Goal: Navigation & Orientation: Find specific page/section

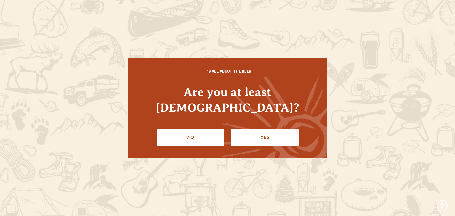
click at [268, 132] on link "Yes" at bounding box center [265, 137] width 68 height 17
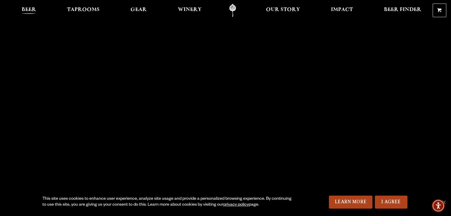
click at [24, 9] on span "Beer" at bounding box center [29, 9] width 15 height 5
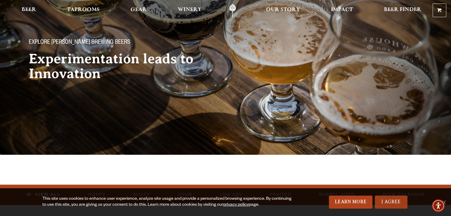
scroll to position [89, 0]
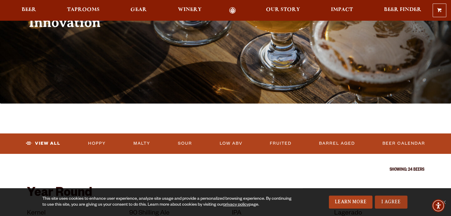
click at [394, 202] on link "I Agree" at bounding box center [391, 202] width 33 height 13
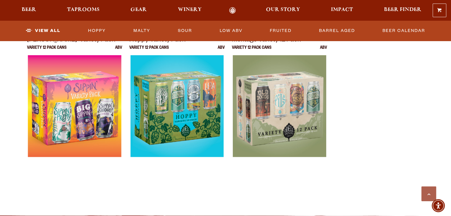
scroll to position [1126, 0]
